Goal: Obtain resource: Download file/media

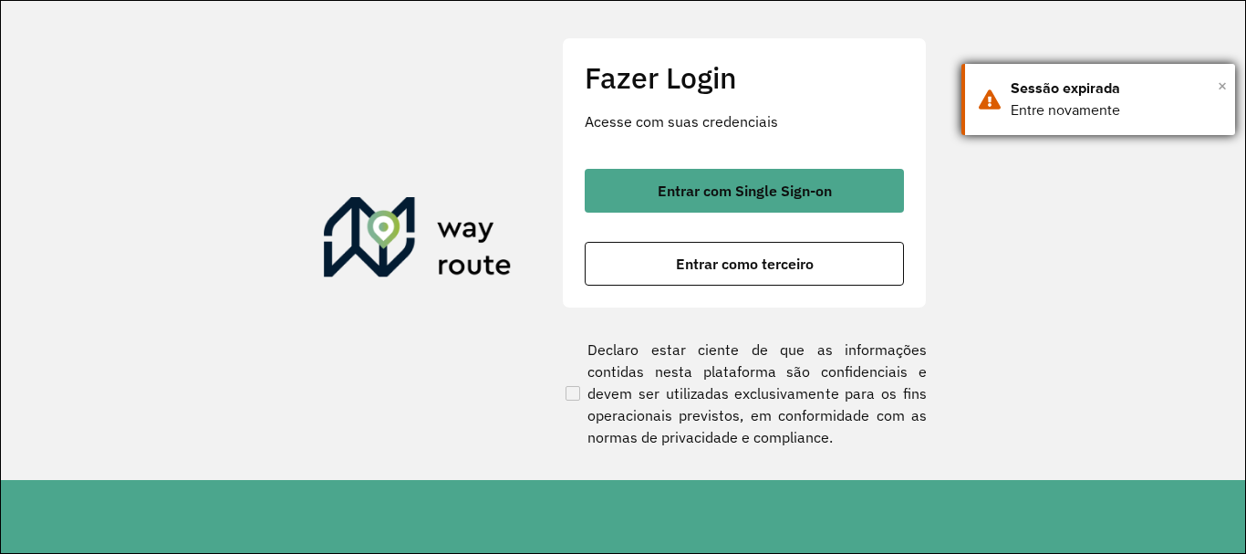
click at [1223, 84] on span "×" at bounding box center [1222, 85] width 9 height 27
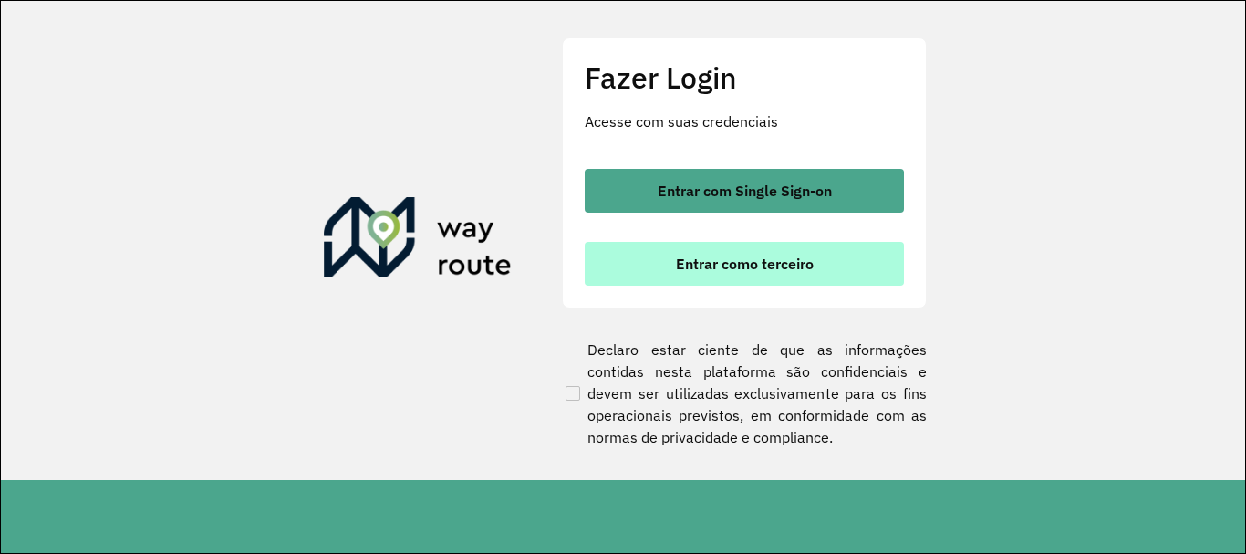
click at [763, 270] on span "Entrar como terceiro" at bounding box center [745, 263] width 138 height 15
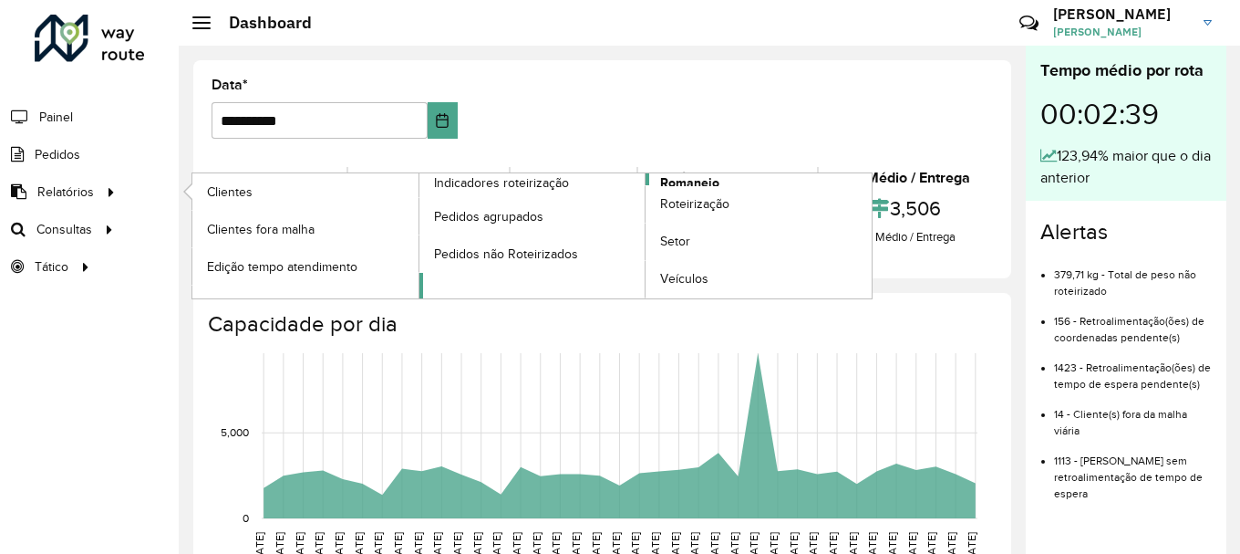
click at [718, 179] on span "Romaneio" at bounding box center [689, 182] width 59 height 19
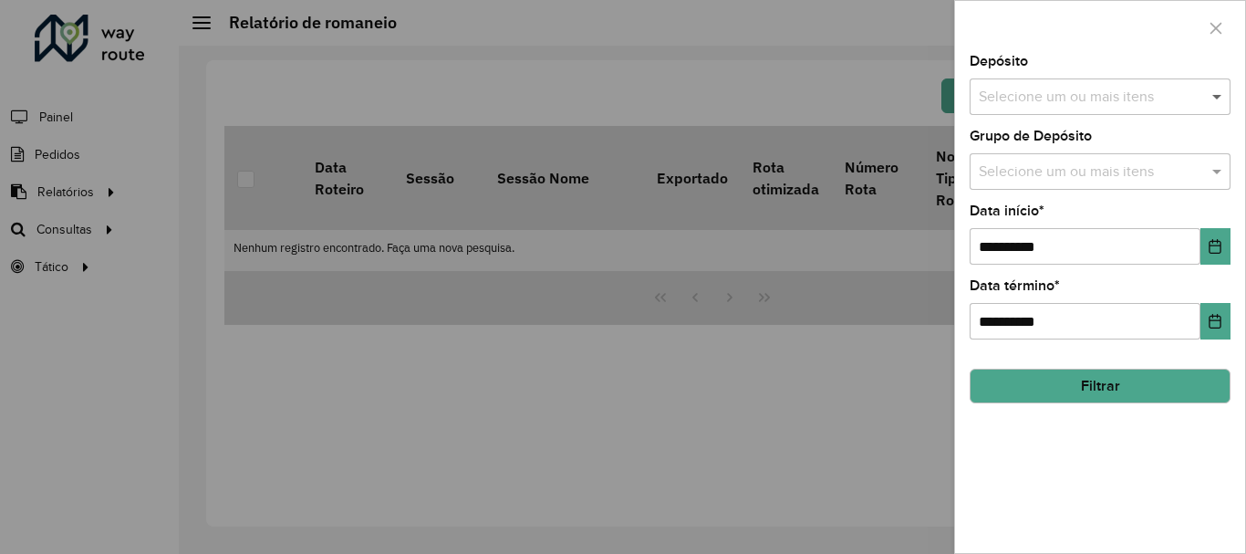
click at [1218, 96] on span at bounding box center [1219, 97] width 23 height 22
click at [1223, 93] on span at bounding box center [1219, 97] width 23 height 22
click at [1213, 170] on span at bounding box center [1219, 172] width 23 height 22
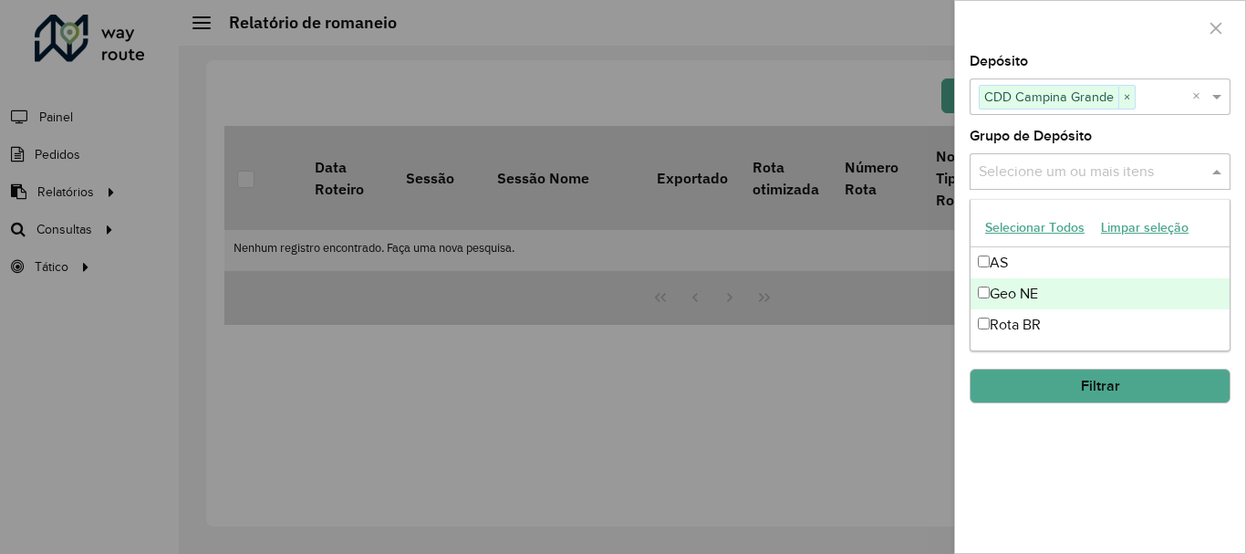
click at [1049, 293] on div "Geo NE" at bounding box center [1099, 293] width 259 height 31
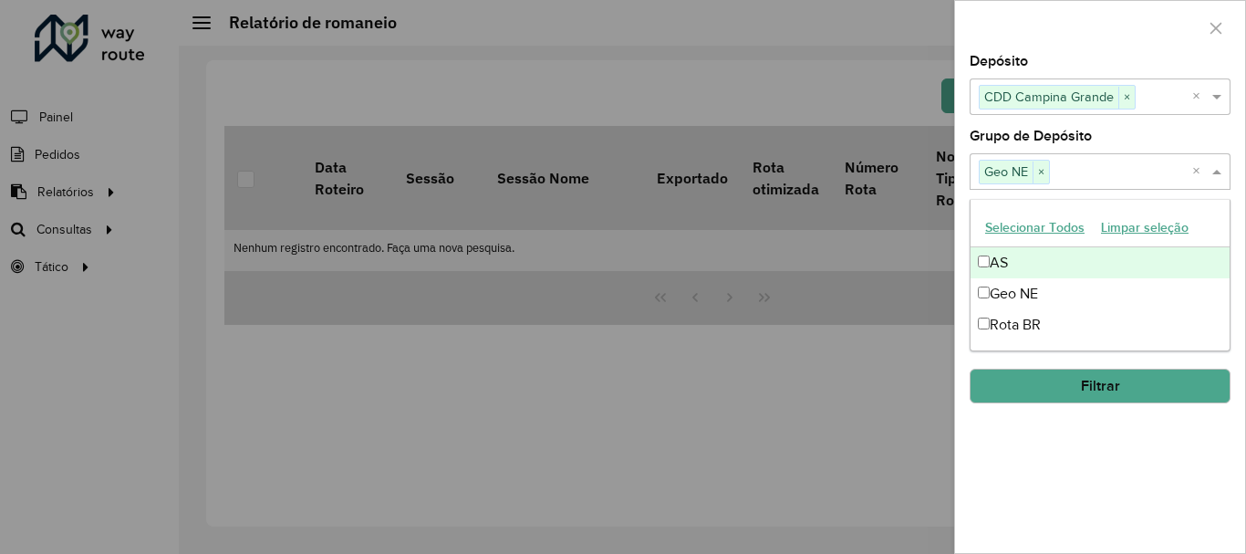
click at [1215, 172] on span at bounding box center [1219, 172] width 23 height 22
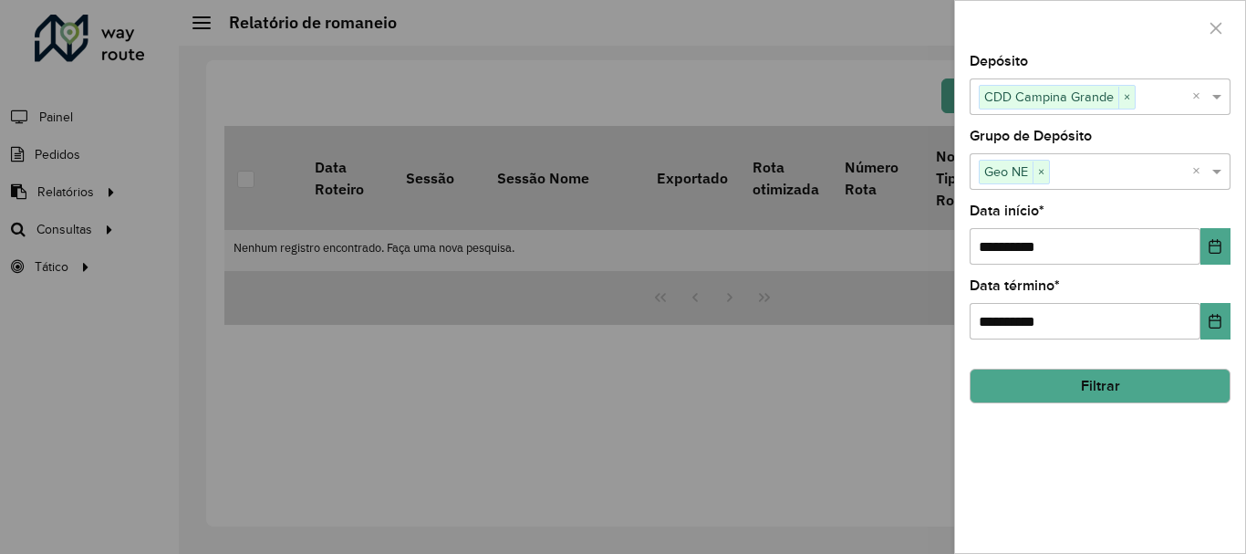
click at [1103, 383] on button "Filtrar" at bounding box center [1100, 385] width 261 height 35
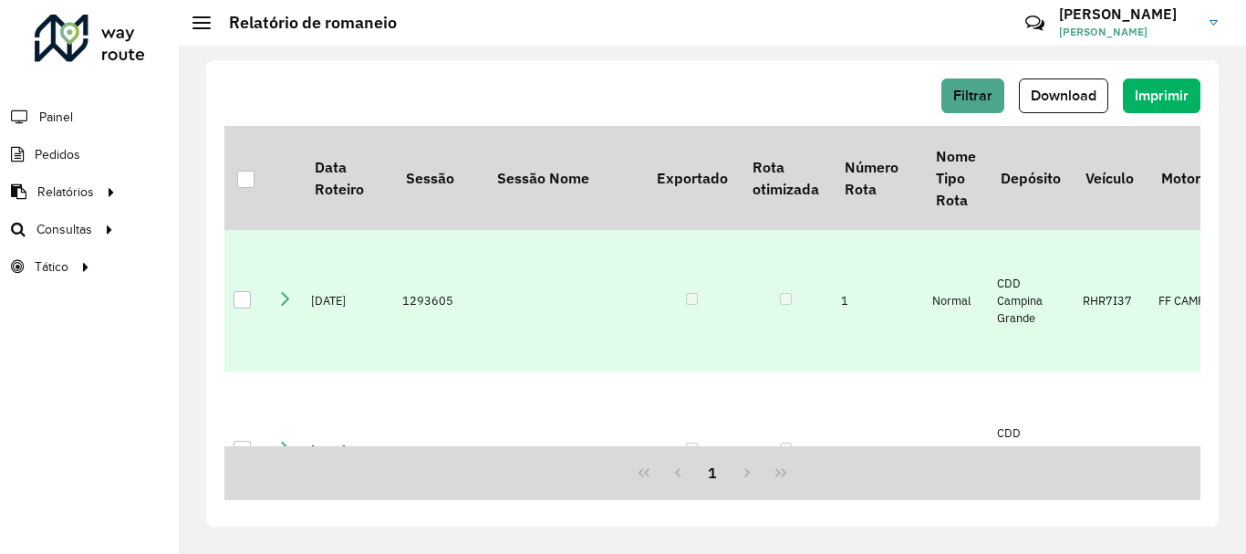
click at [242, 291] on div at bounding box center [242, 299] width 17 height 17
click at [1068, 94] on span "Download" at bounding box center [1064, 96] width 66 height 16
